Goal: Information Seeking & Learning: Learn about a topic

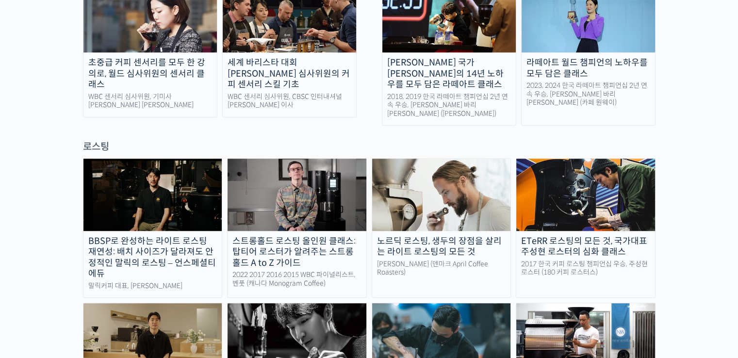
scroll to position [777, 0]
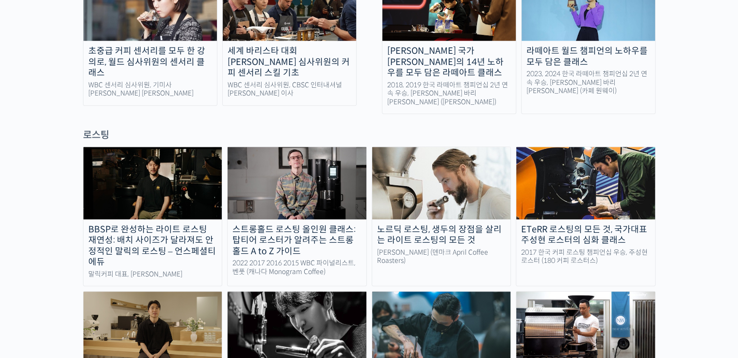
click at [458, 159] on img at bounding box center [441, 183] width 139 height 72
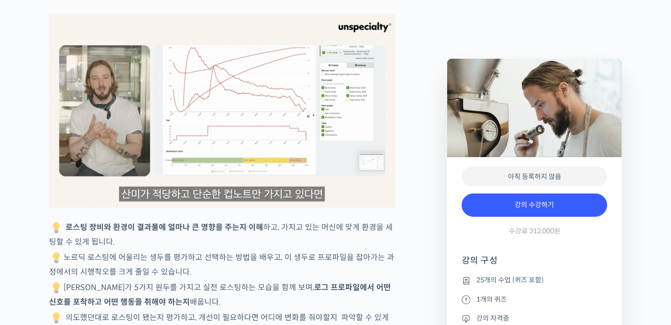
scroll to position [2274, 0]
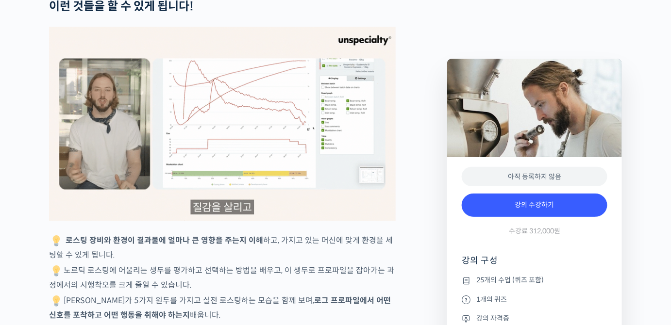
type input "[EMAIL_ADDRESS][DOMAIN_NAME]"
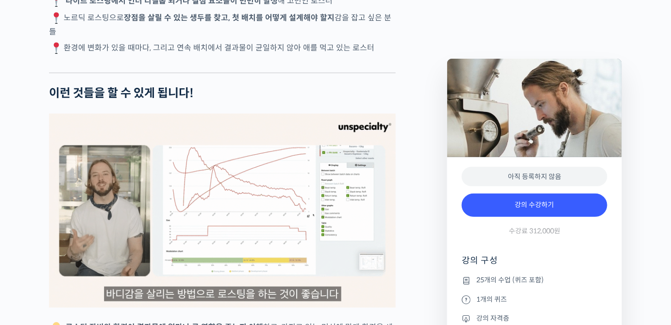
scroll to position [2186, 0]
